Goal: Complete application form

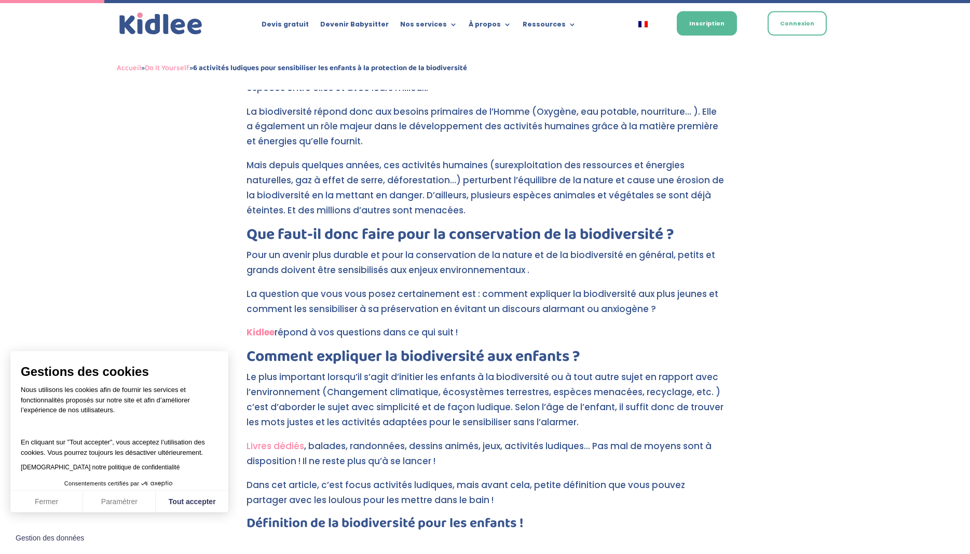
scroll to position [340, 0]
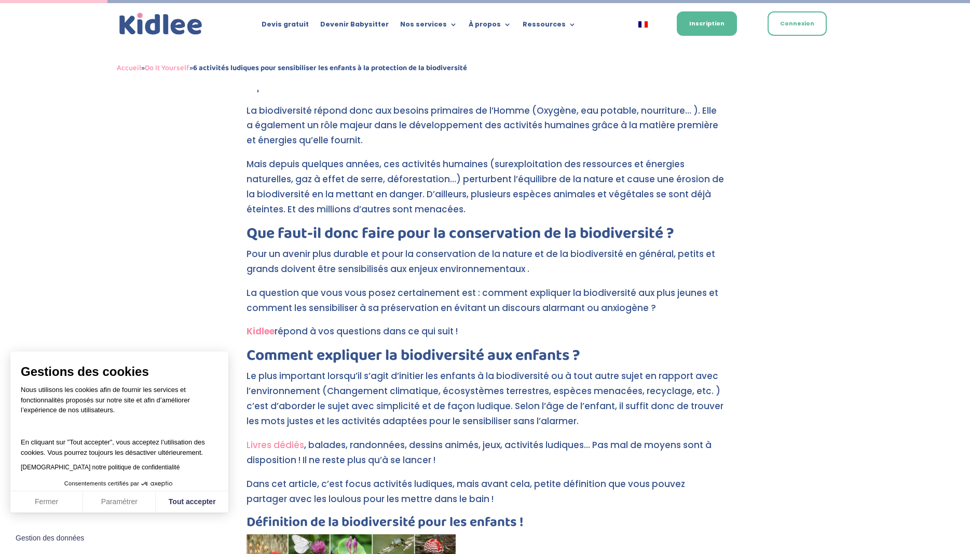
click at [265, 330] on link "Kidlee" at bounding box center [261, 331] width 28 height 12
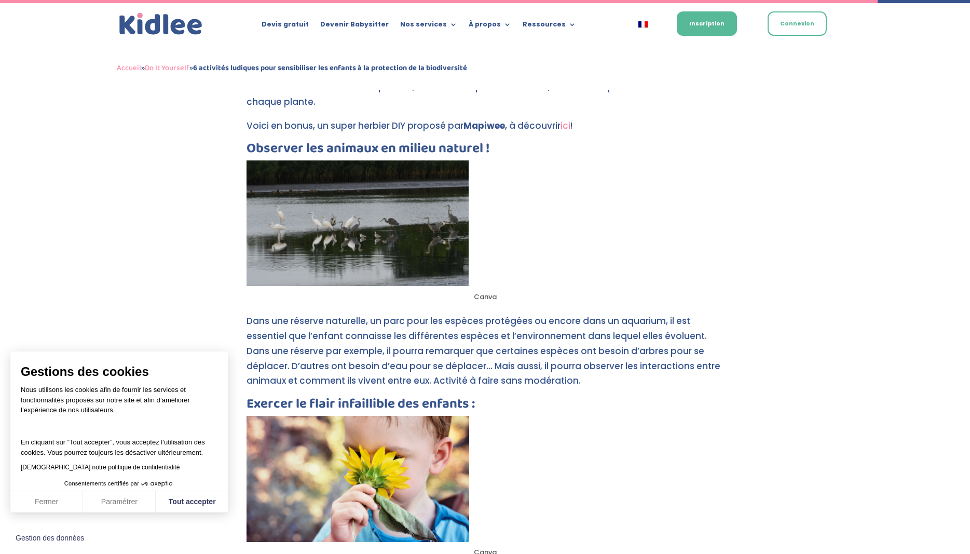
scroll to position [2564, 0]
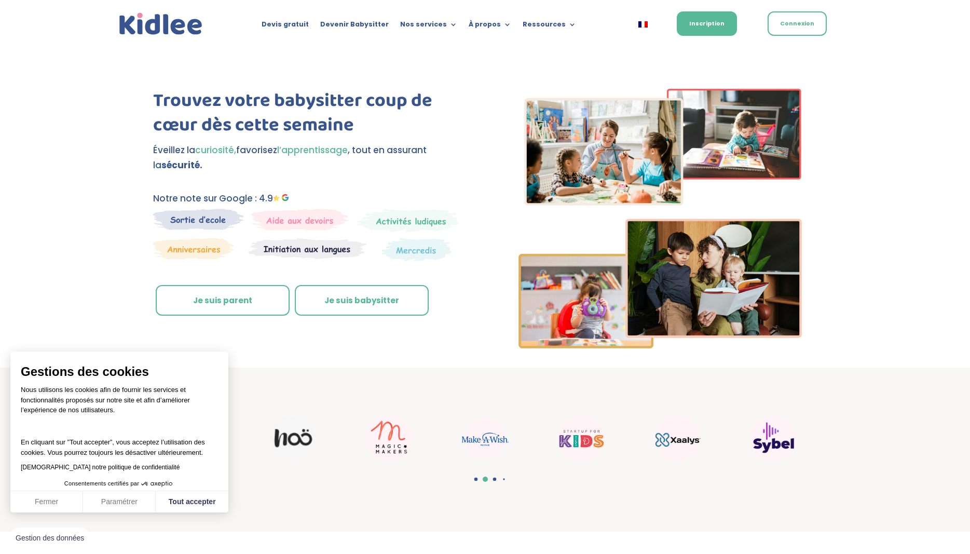
click at [248, 301] on link "Je suis parent" at bounding box center [223, 300] width 134 height 31
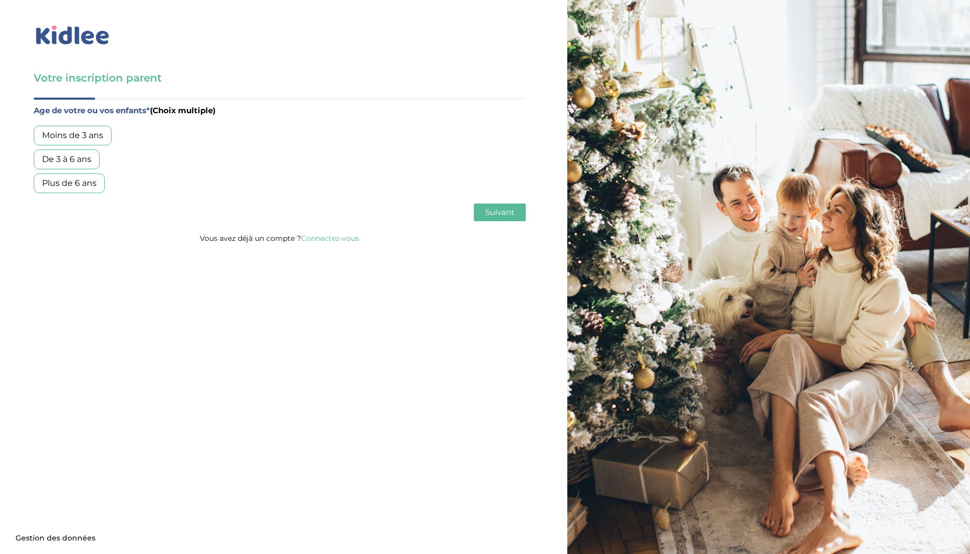
click at [68, 186] on div "Plus de 6 ans" at bounding box center [69, 183] width 71 height 20
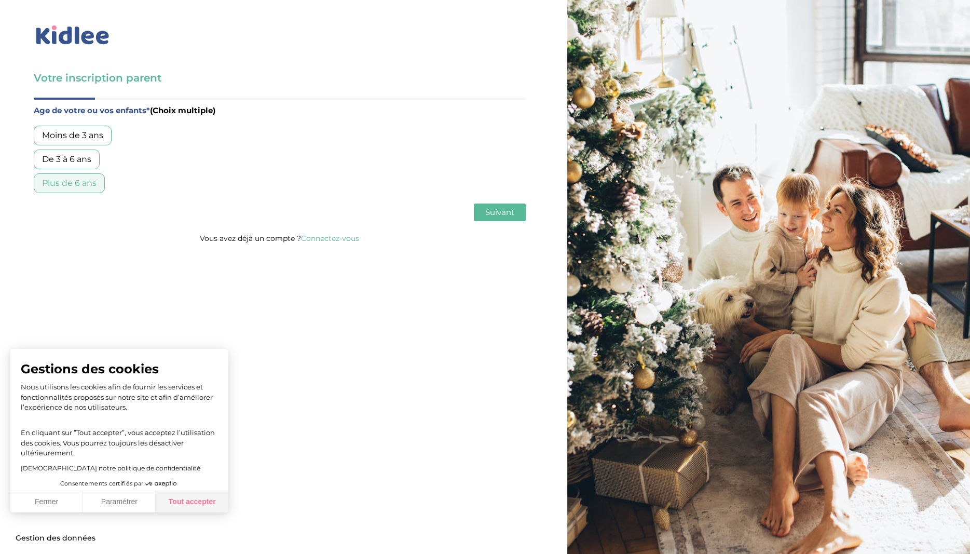
click at [202, 502] on button "Tout accepter" at bounding box center [192, 502] width 73 height 22
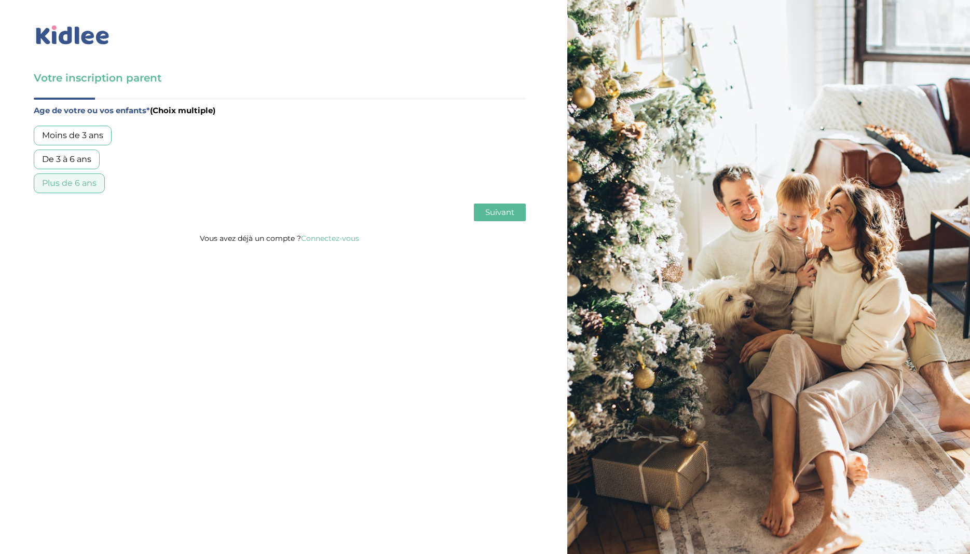
click at [501, 209] on span "Suivant" at bounding box center [499, 212] width 29 height 10
click at [88, 161] on div "Garde ponctuelle" at bounding box center [78, 160] width 89 height 20
click at [79, 132] on div "Garde régulière" at bounding box center [74, 136] width 81 height 20
click at [488, 217] on span "Suivant" at bounding box center [499, 212] width 29 height 10
